Goal: Transaction & Acquisition: Purchase product/service

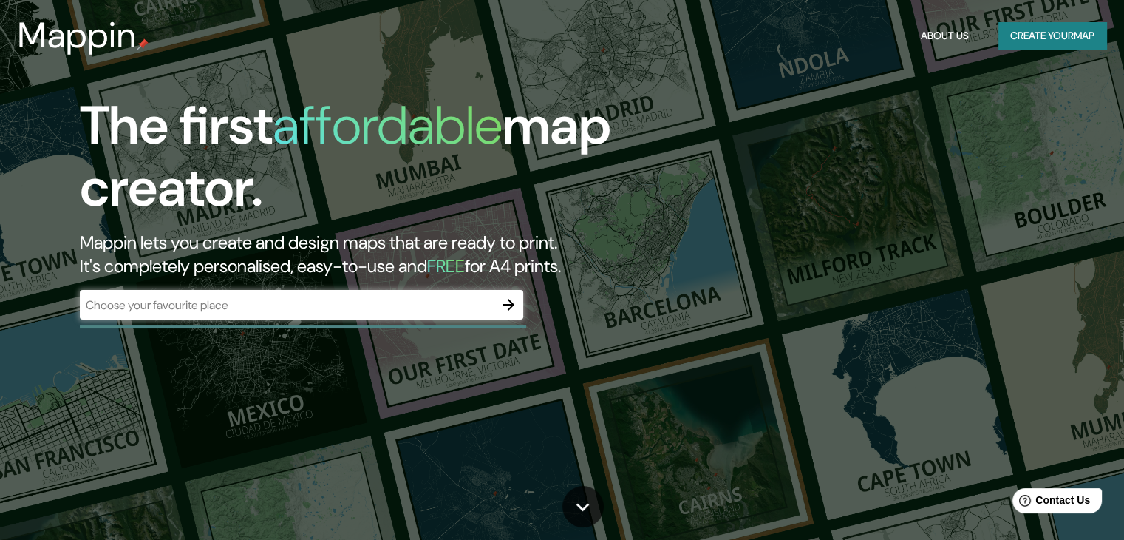
click at [459, 290] on div "​" at bounding box center [301, 305] width 443 height 30
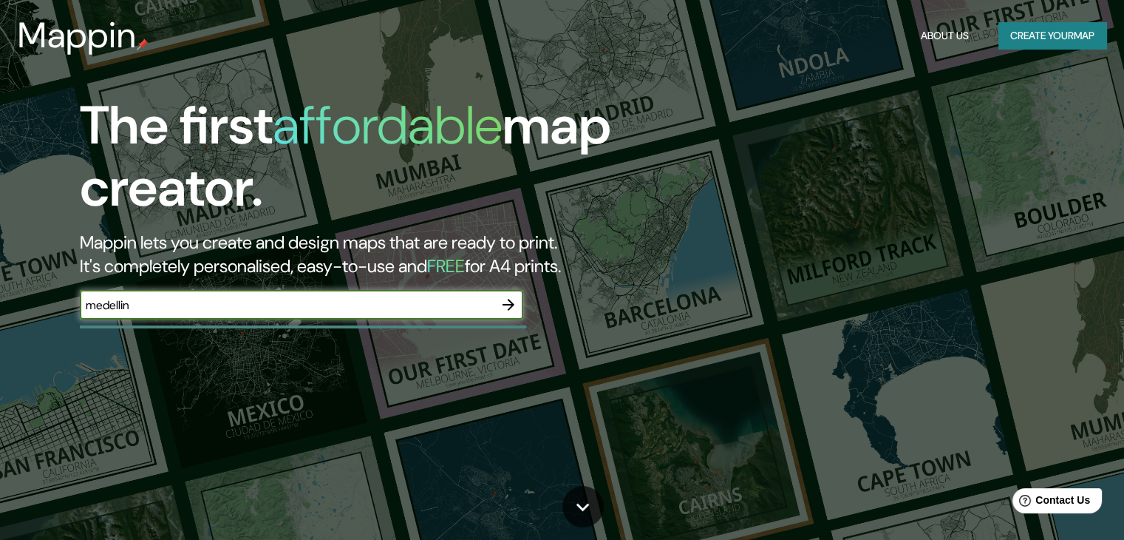
type input "medellin"
click at [510, 296] on icon "button" at bounding box center [509, 305] width 18 height 18
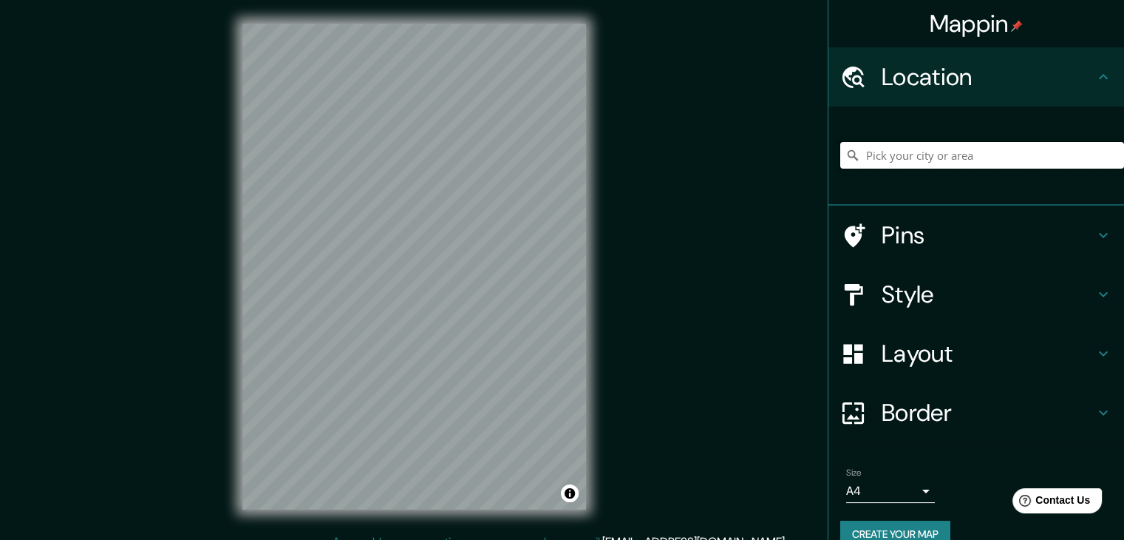
click at [983, 143] on input "Pick your city or area" at bounding box center [982, 155] width 284 height 27
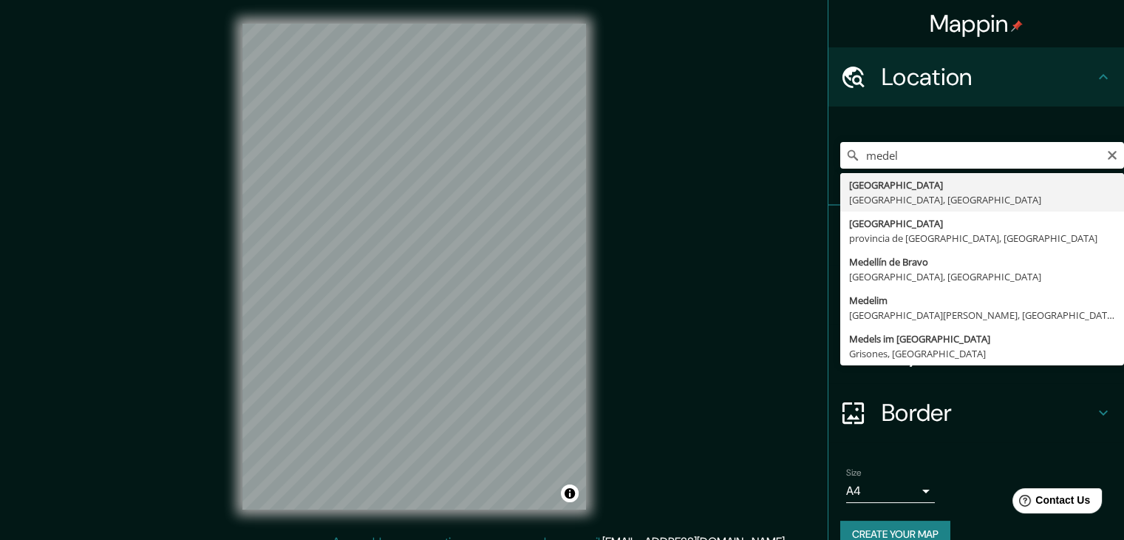
type input "Medellín, Antioquia, Colombia"
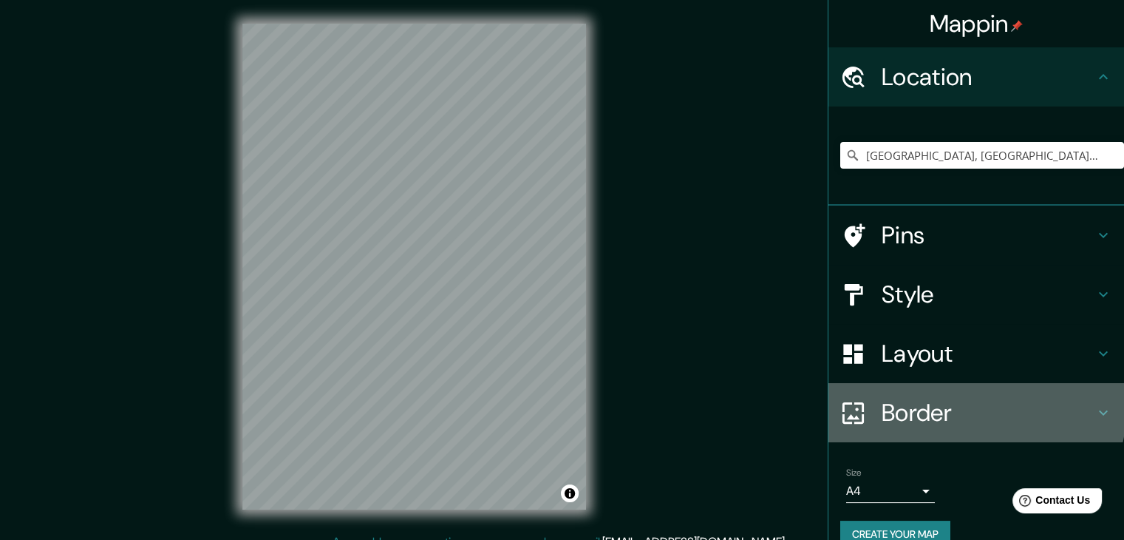
click at [959, 398] on h4 "Border" at bounding box center [988, 413] width 213 height 30
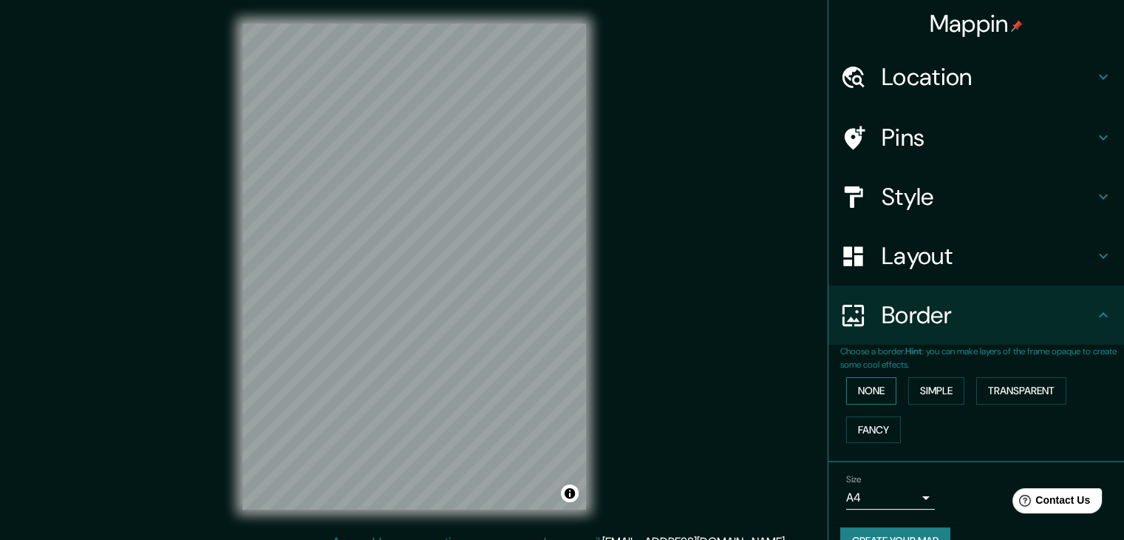
click at [868, 377] on button "None" at bounding box center [871, 390] width 50 height 27
click at [898, 375] on body "Mappin Location Medellín, Antioquia, Colombia Pins Style Layout Border Choose a…" at bounding box center [562, 270] width 1124 height 540
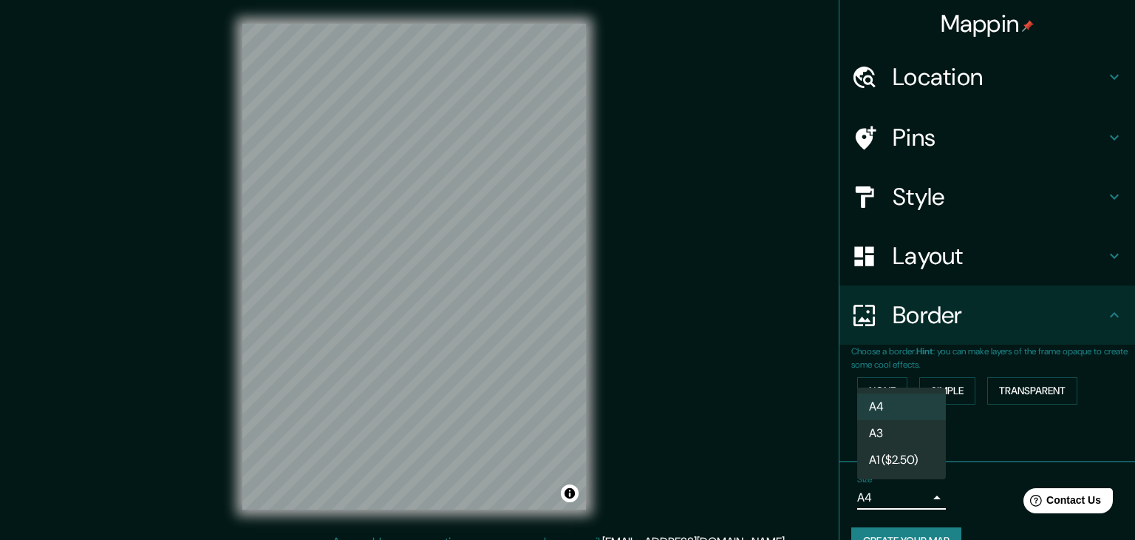
click at [1019, 403] on div at bounding box center [567, 270] width 1135 height 540
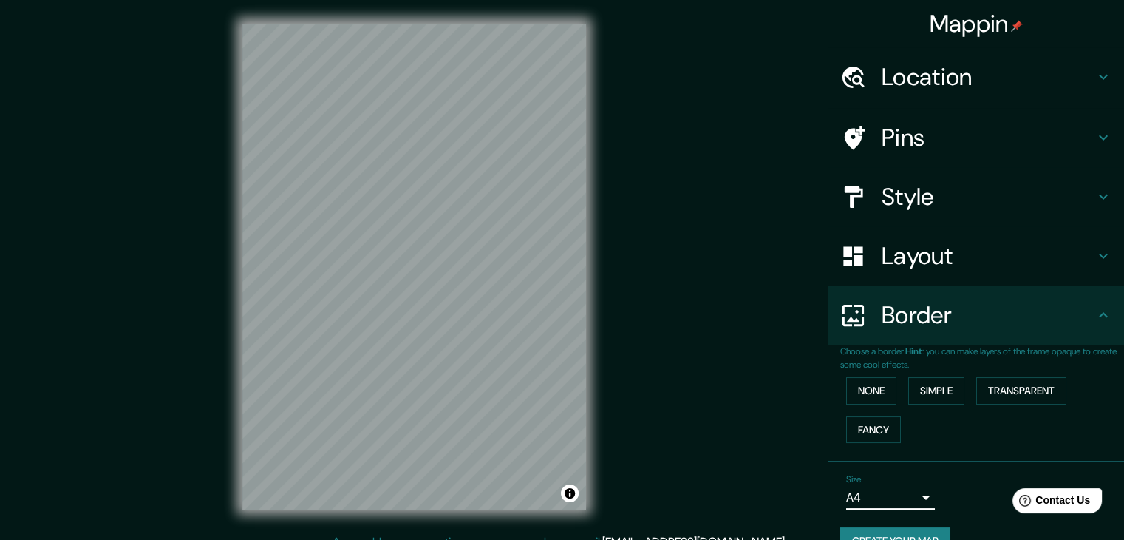
click at [956, 182] on h4 "Style" at bounding box center [988, 197] width 213 height 30
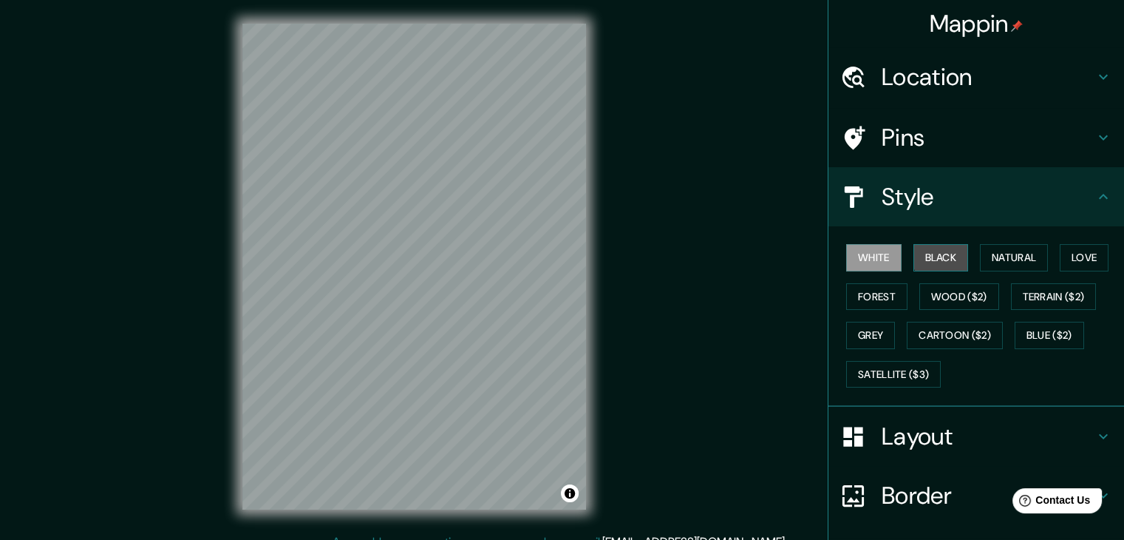
click at [926, 244] on button "Black" at bounding box center [941, 257] width 55 height 27
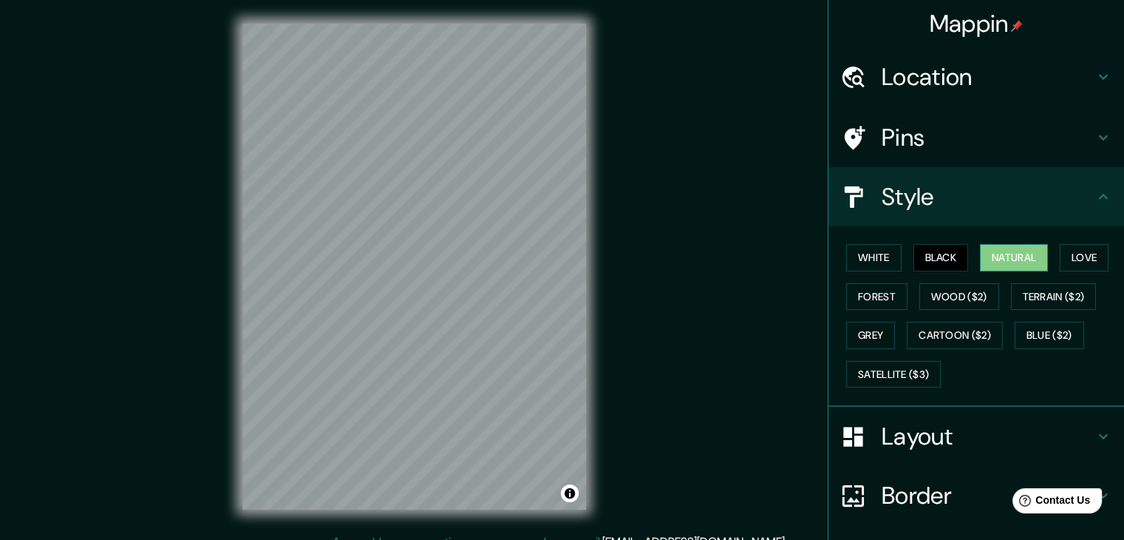
click at [980, 244] on button "Natural" at bounding box center [1014, 257] width 68 height 27
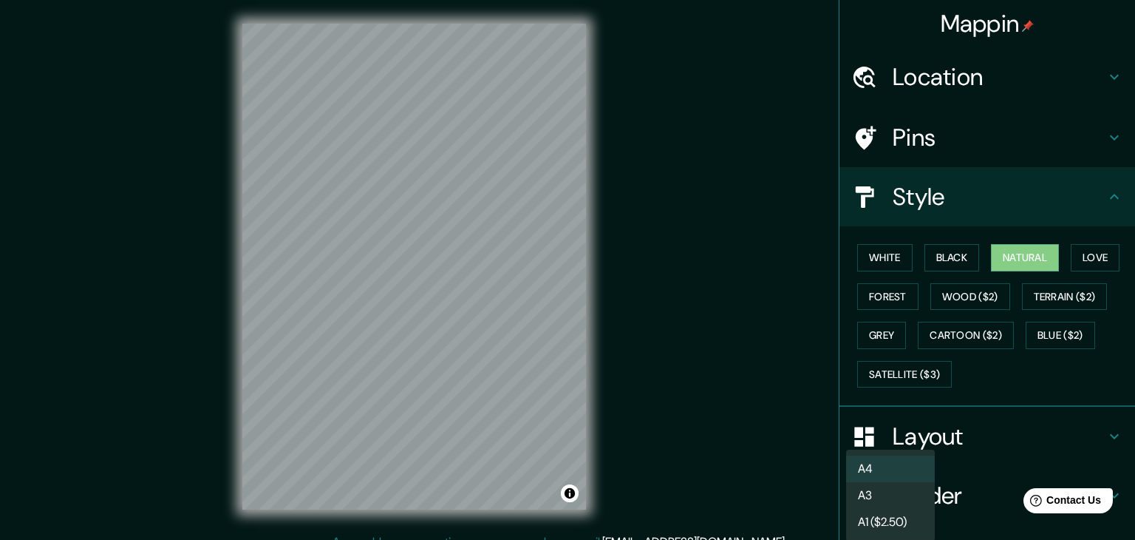
click at [888, 476] on body "Mappin Location Medellín, Antioquia, Colombia Pins Style White Black Natural Lo…" at bounding box center [567, 270] width 1135 height 540
click at [900, 489] on li "A3" at bounding box center [890, 495] width 89 height 27
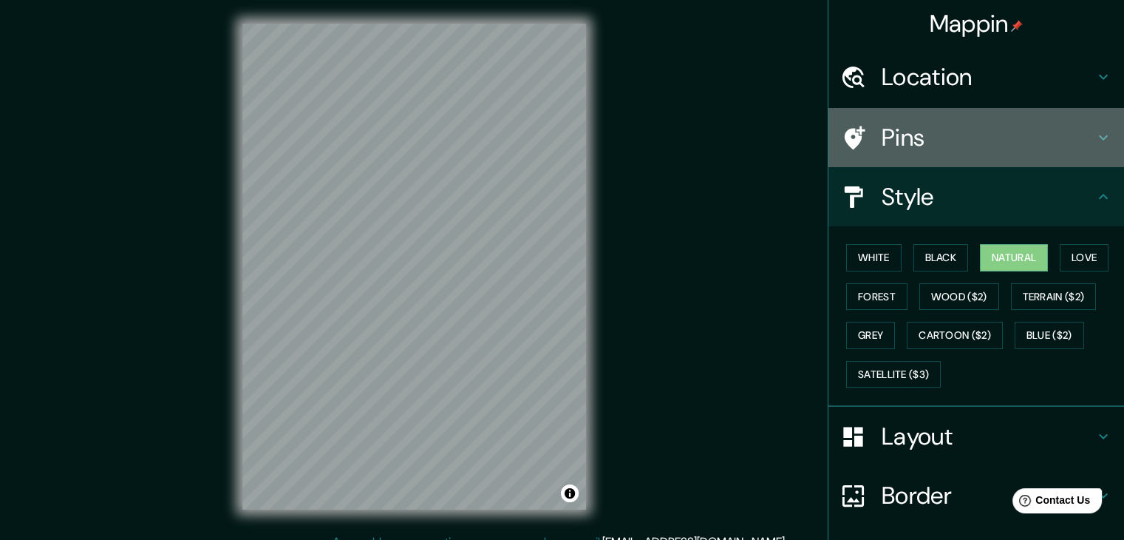
click at [1042, 126] on h4 "Pins" at bounding box center [988, 138] width 213 height 30
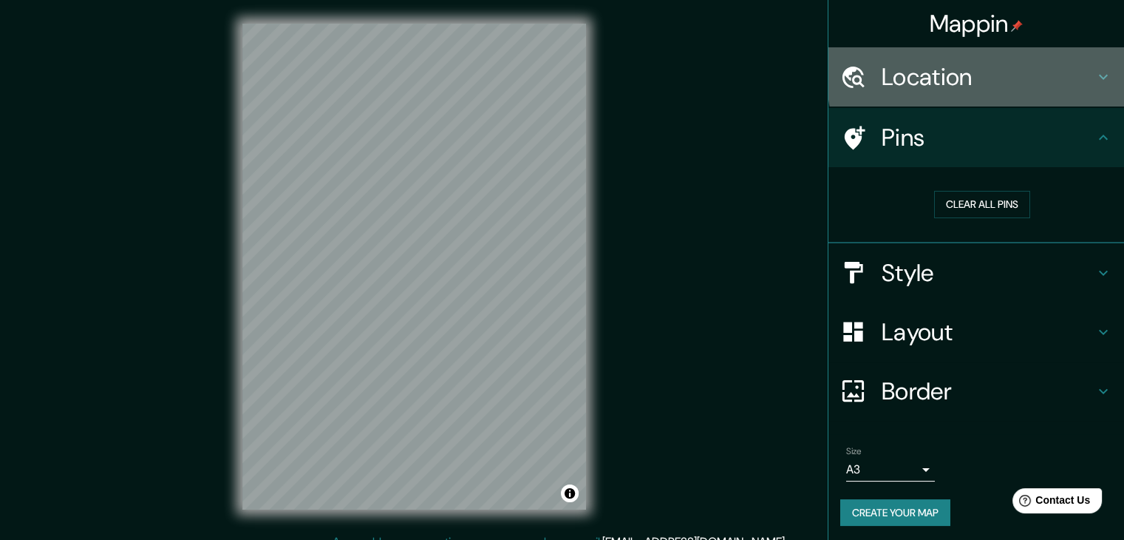
click at [1031, 69] on h4 "Location" at bounding box center [988, 77] width 213 height 30
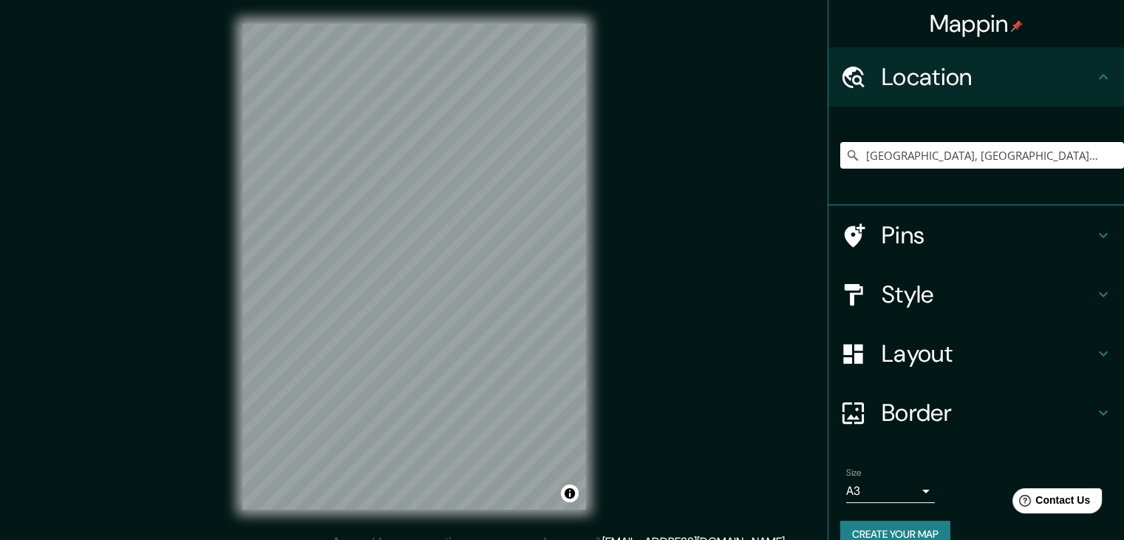
click at [916, 411] on body "Mappin Location Medellín, Antioquia, Colombia Pins Style Layout Border Choose a…" at bounding box center [562, 270] width 1124 height 540
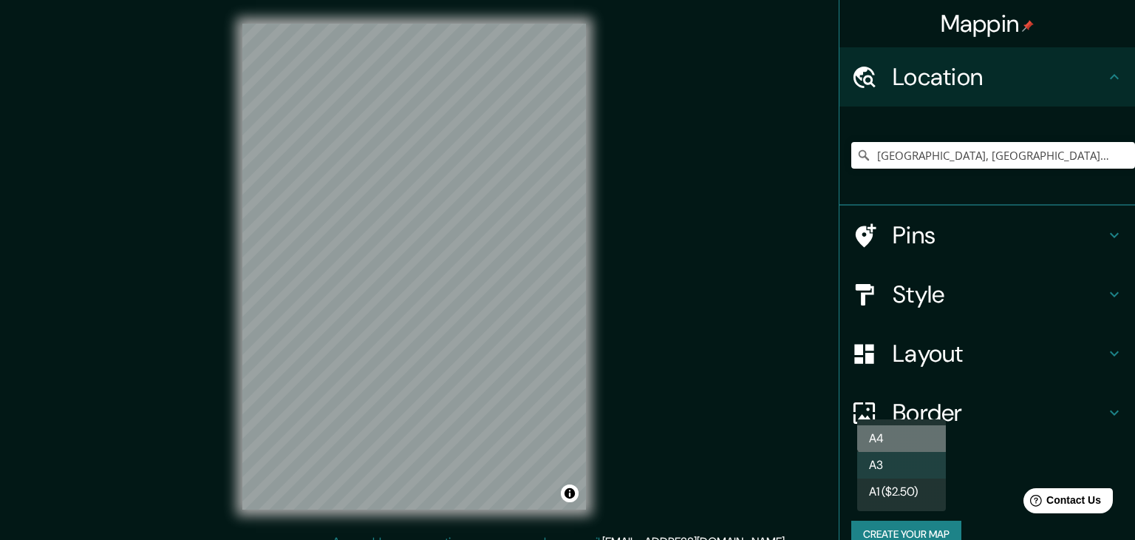
click at [903, 426] on li "A4" at bounding box center [901, 438] width 89 height 27
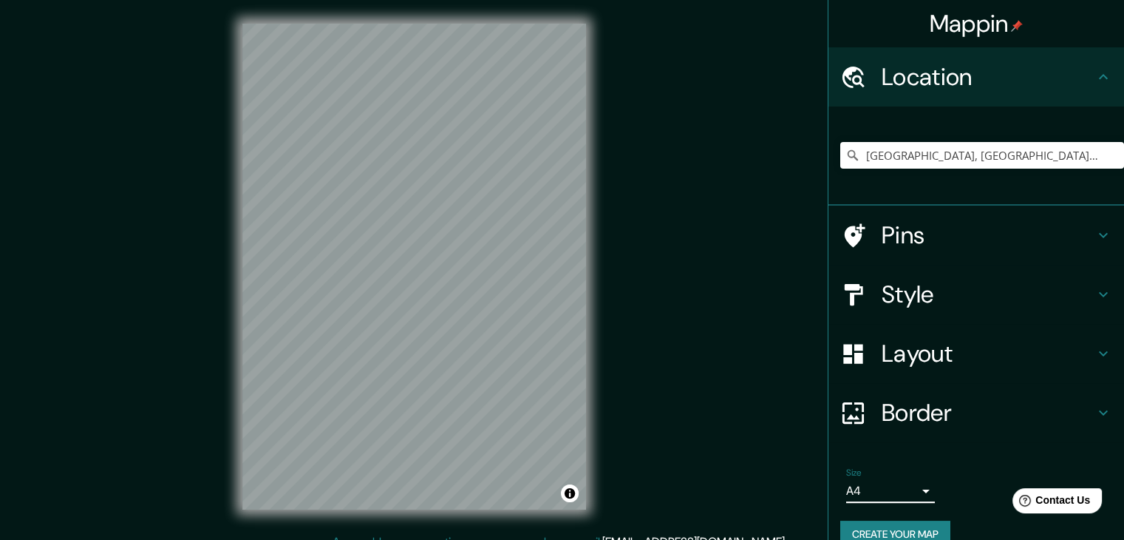
click at [903, 403] on body "Mappin Location Medellín, Antioquia, Colombia Pins Style Layout Border Choose a…" at bounding box center [562, 270] width 1124 height 540
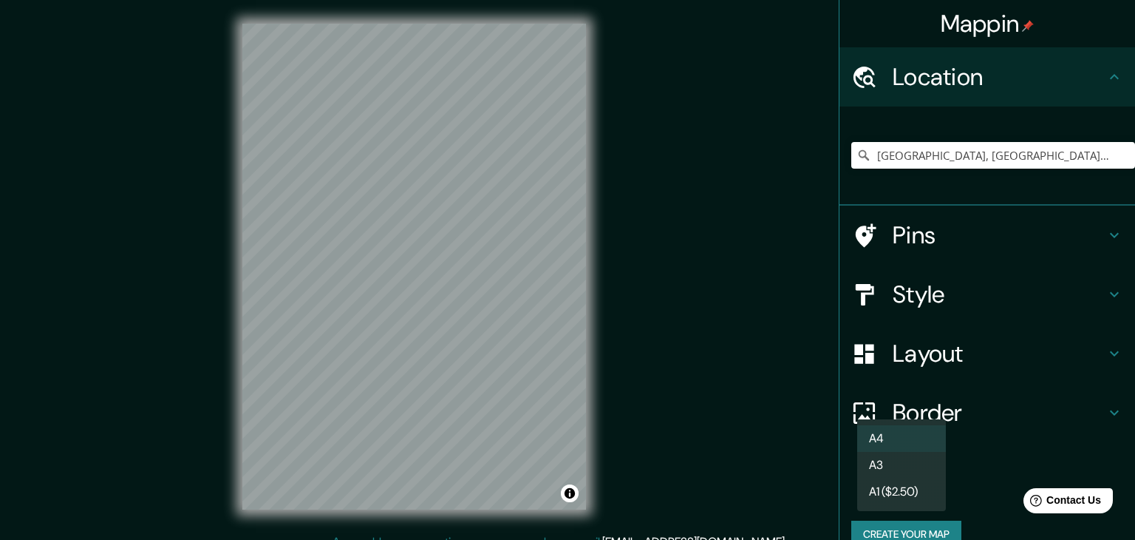
click at [885, 483] on li "A1 ($2.50)" at bounding box center [901, 491] width 89 height 27
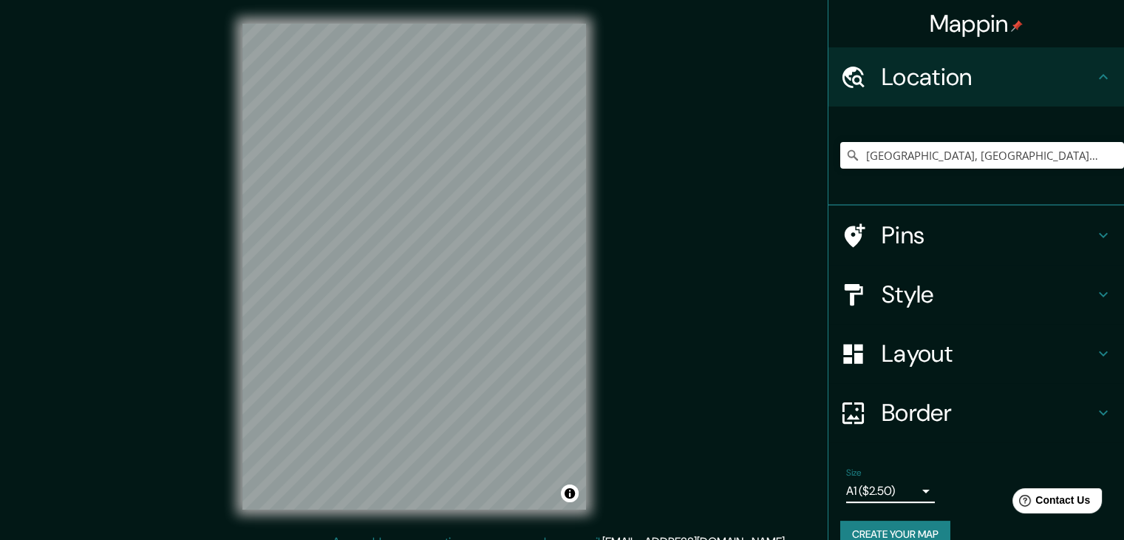
click at [907, 415] on body "Mappin Location Medellín, Antioquia, Colombia Pins Style Layout Border Choose a…" at bounding box center [562, 270] width 1124 height 540
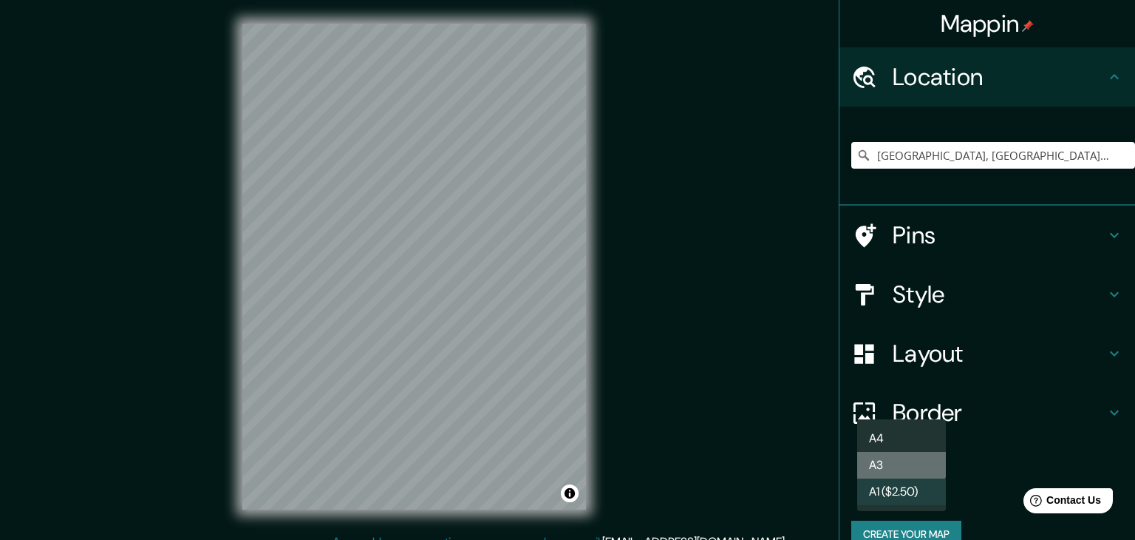
click at [892, 452] on li "A3" at bounding box center [901, 465] width 89 height 27
type input "a4"
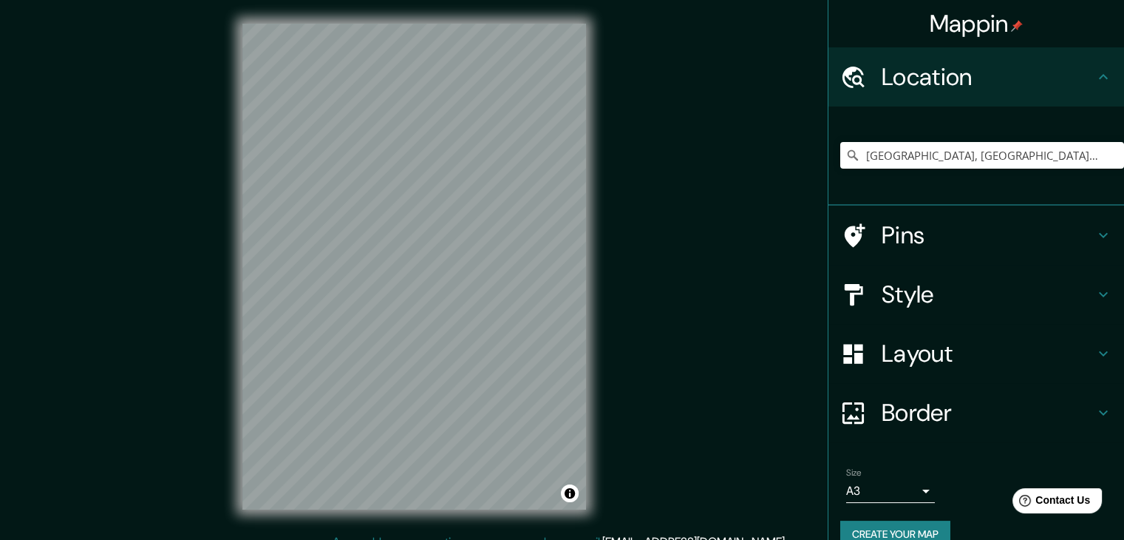
click at [632, 272] on div "Mappin Location Medellín, Antioquia, Colombia Pins Style Layout Border Choose a…" at bounding box center [562, 278] width 1124 height 557
click at [939, 66] on h4 "Location" at bounding box center [988, 77] width 213 height 30
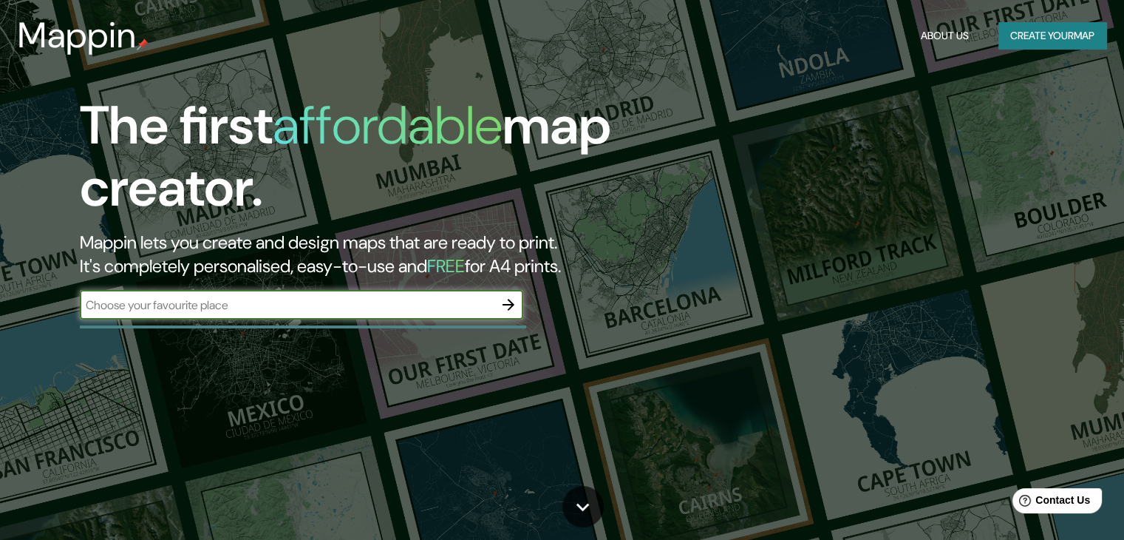
click at [487, 290] on div "​" at bounding box center [301, 305] width 443 height 30
type input "medellin"
